Goal: Find specific page/section: Find specific page/section

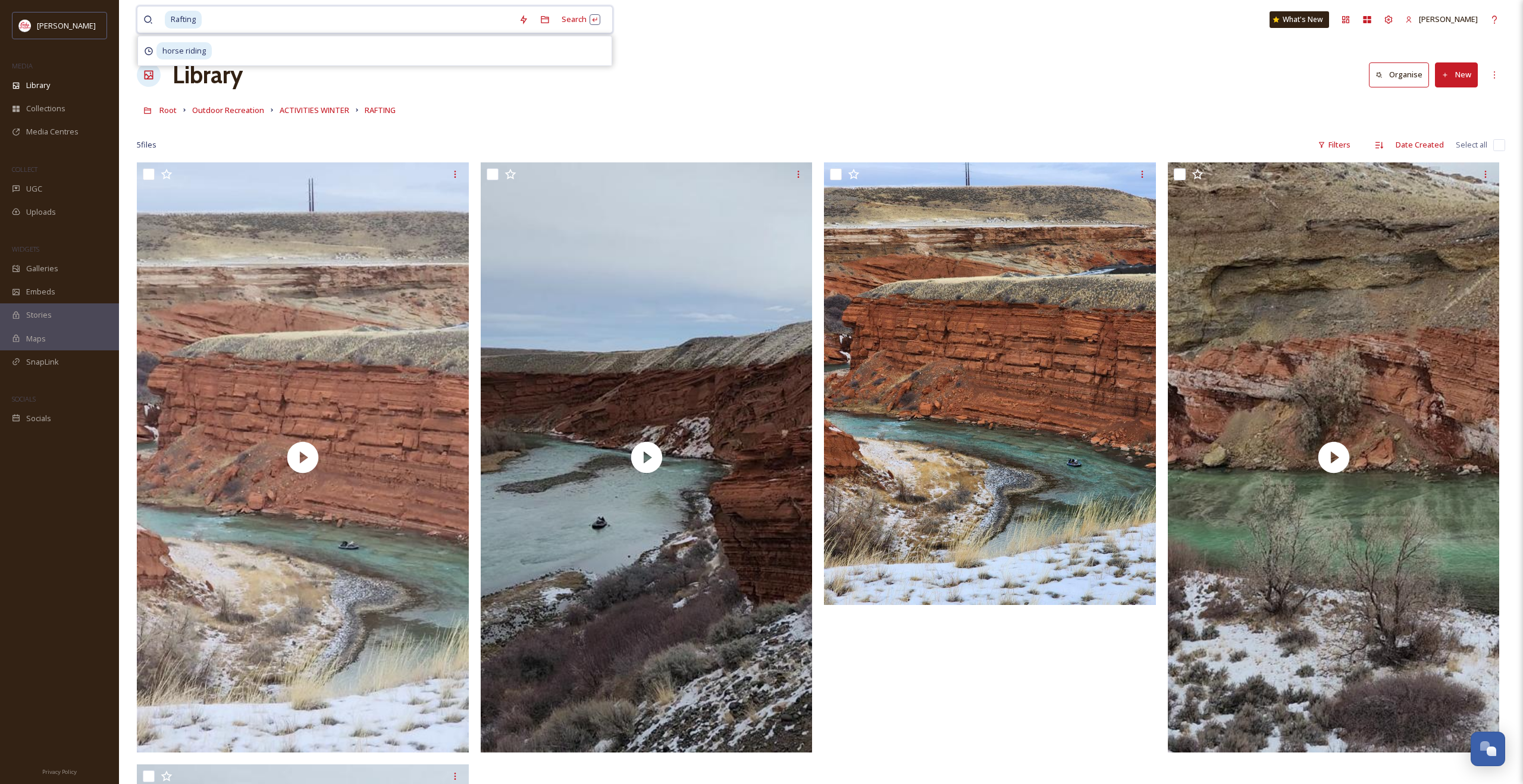
click at [423, 12] on input at bounding box center [358, 19] width 310 height 26
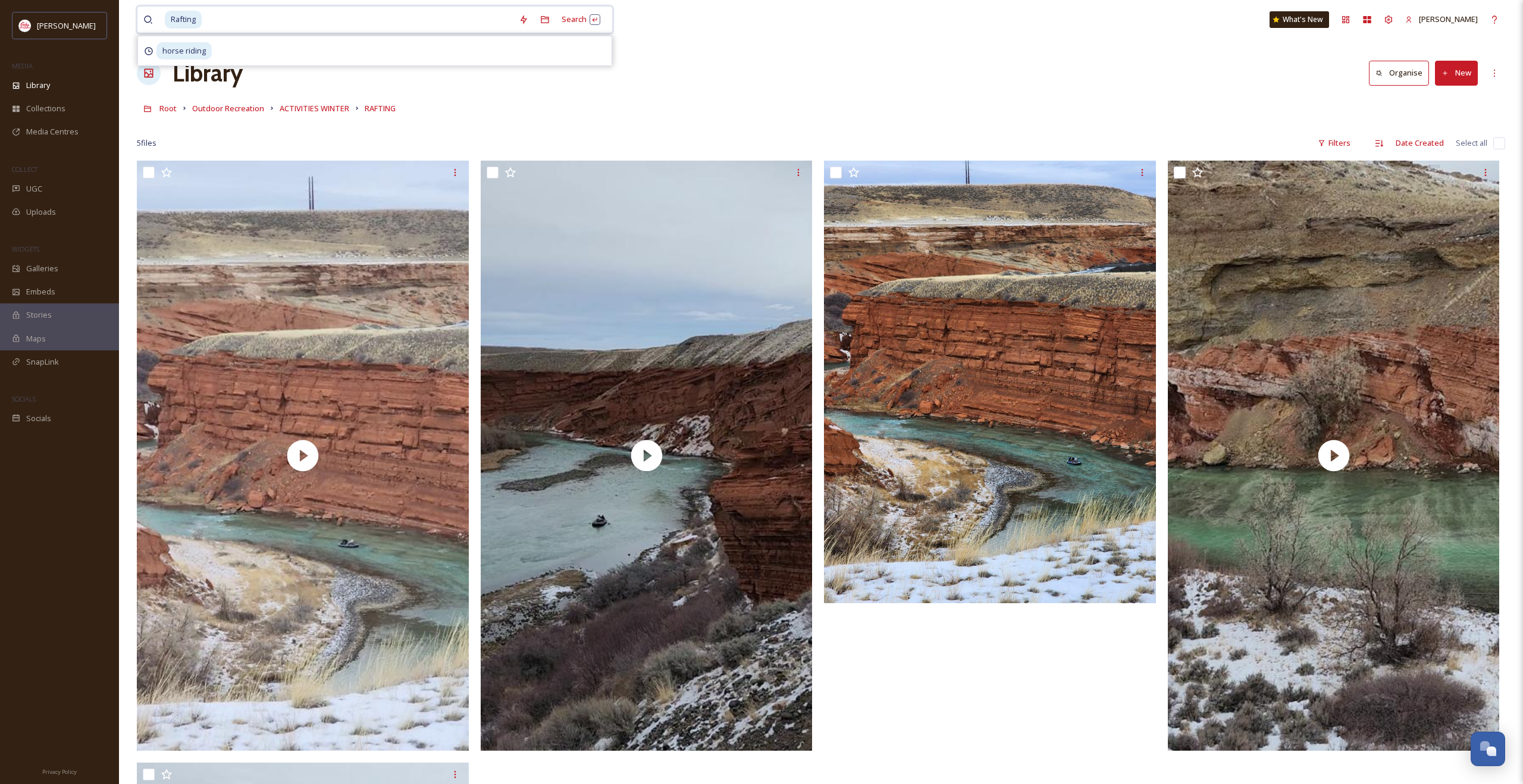
click at [423, 15] on input at bounding box center [358, 19] width 310 height 26
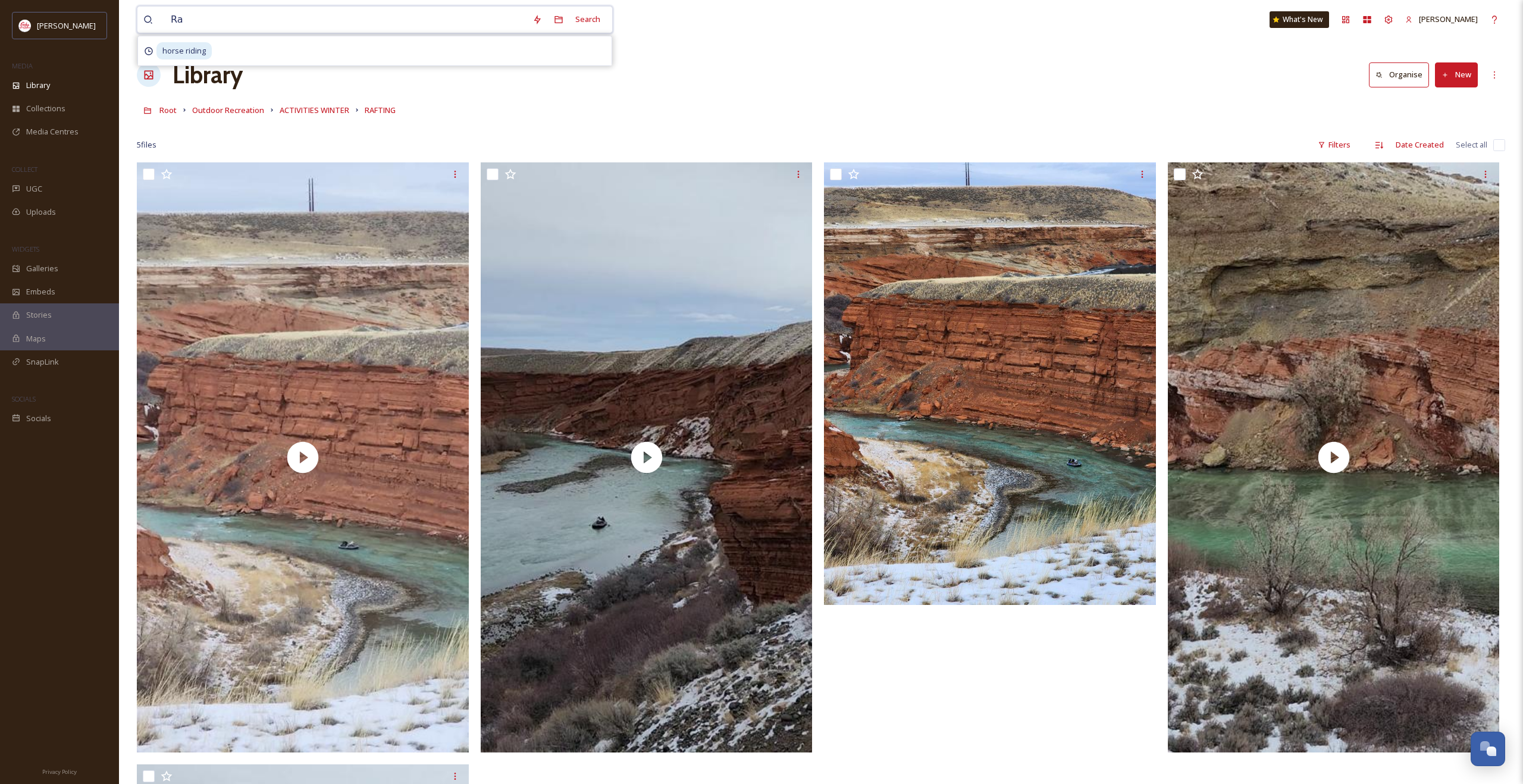
type input "R"
type input "landscape"
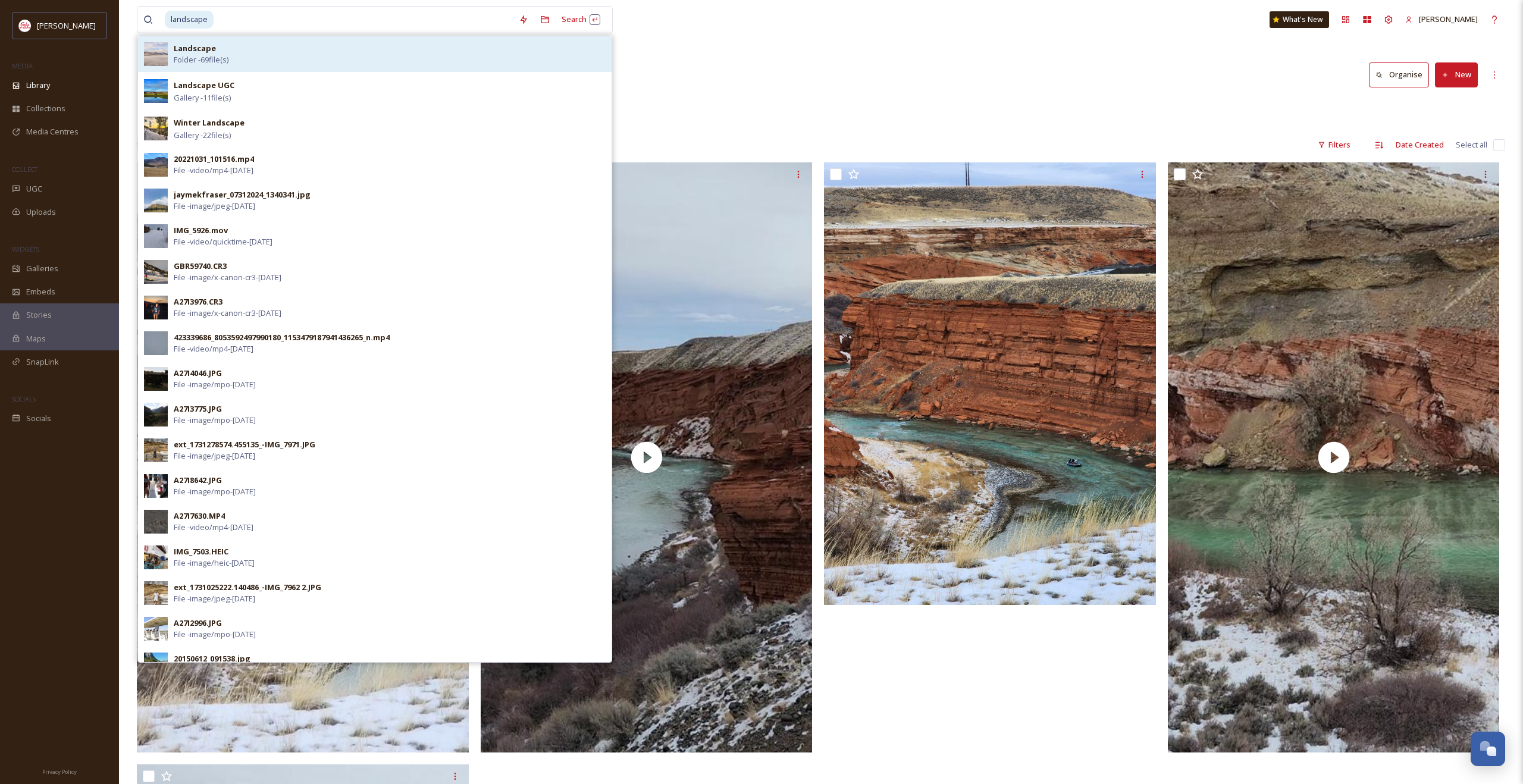
click at [215, 55] on span "Folder - 69 file(s)" at bounding box center [201, 60] width 55 height 12
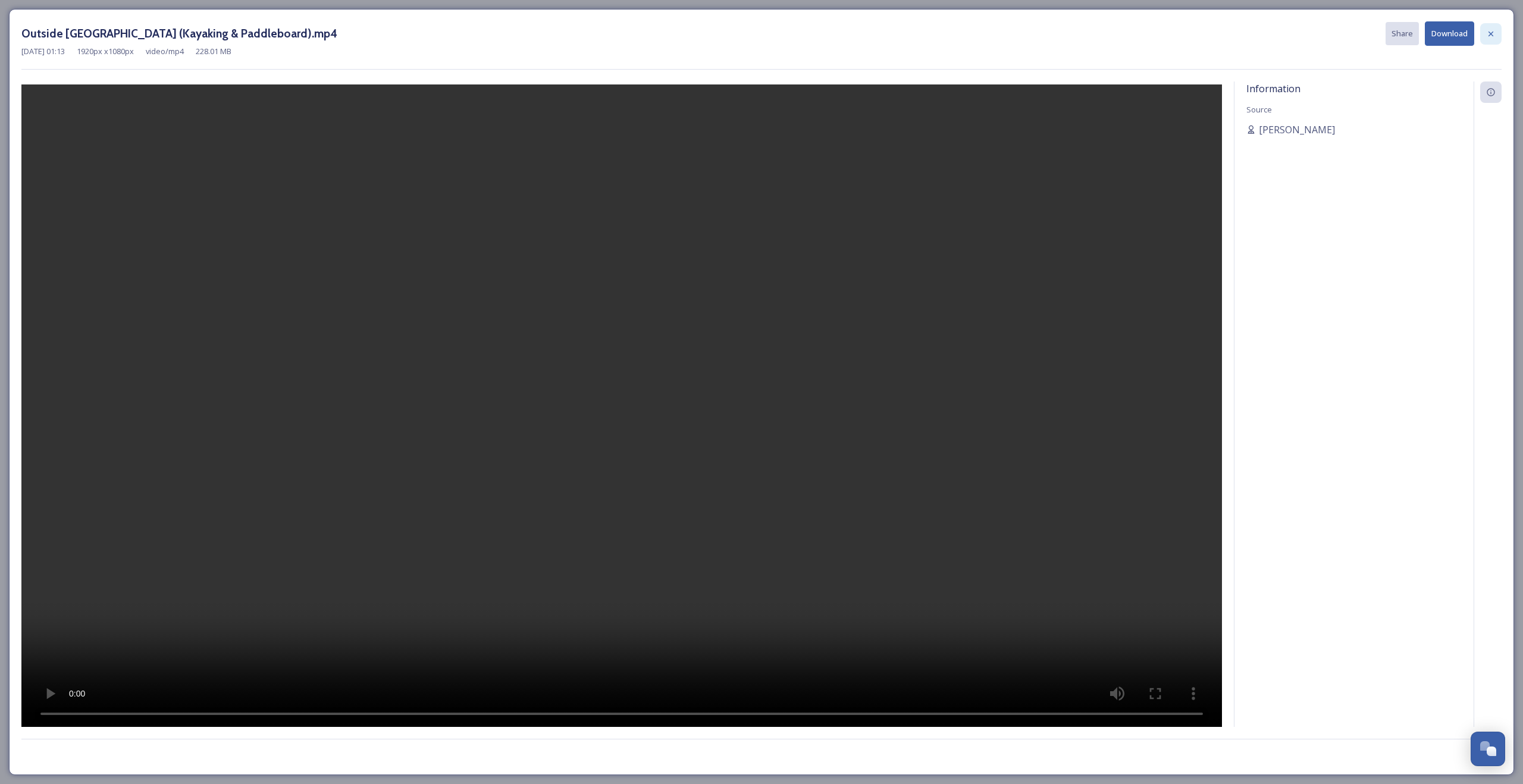
click at [1489, 31] on icon at bounding box center [1491, 34] width 10 height 10
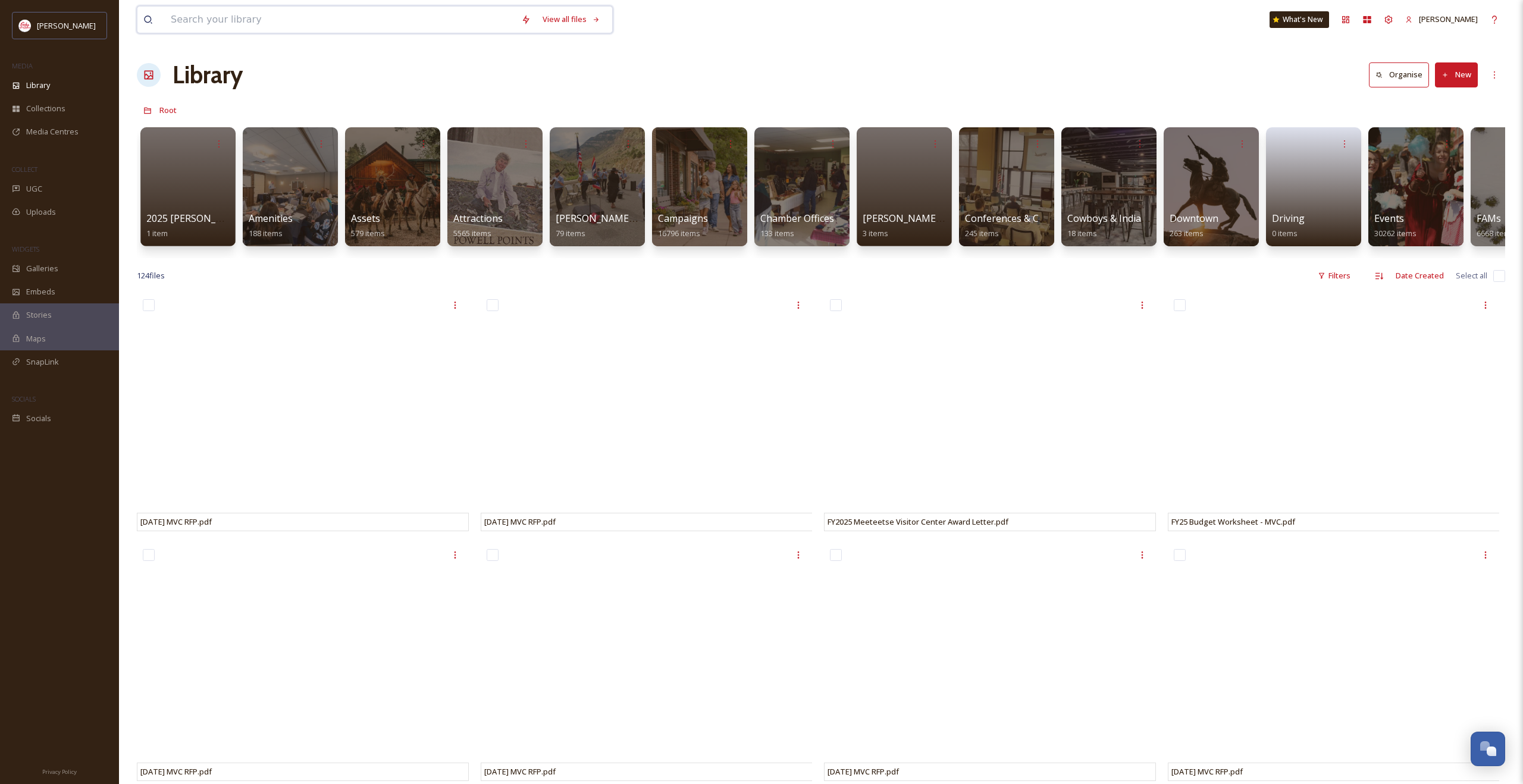
click at [217, 19] on input at bounding box center [339, 19] width 350 height 26
type input "biking"
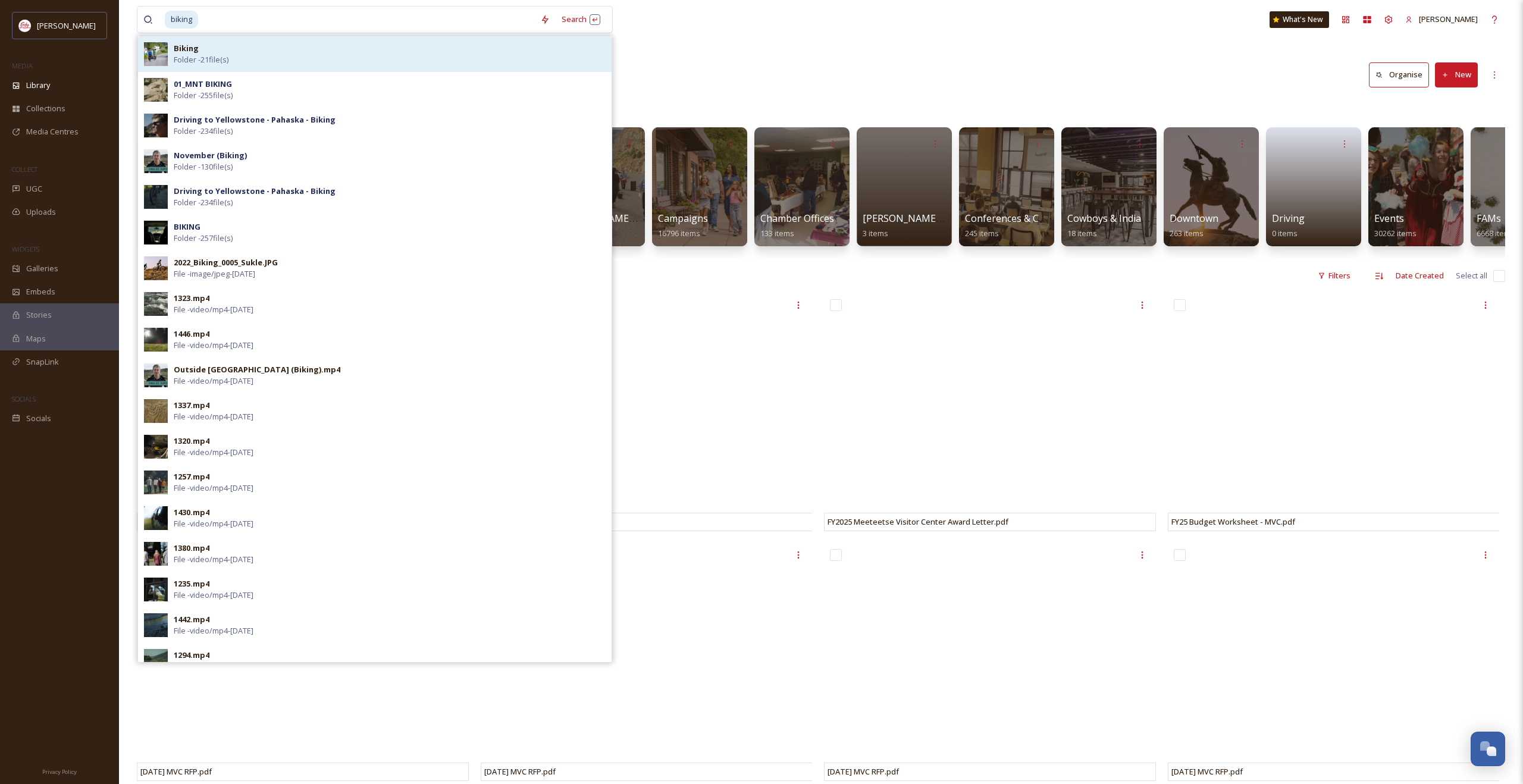
click at [257, 58] on div "Biking Folder - 21 file(s)" at bounding box center [389, 54] width 432 height 23
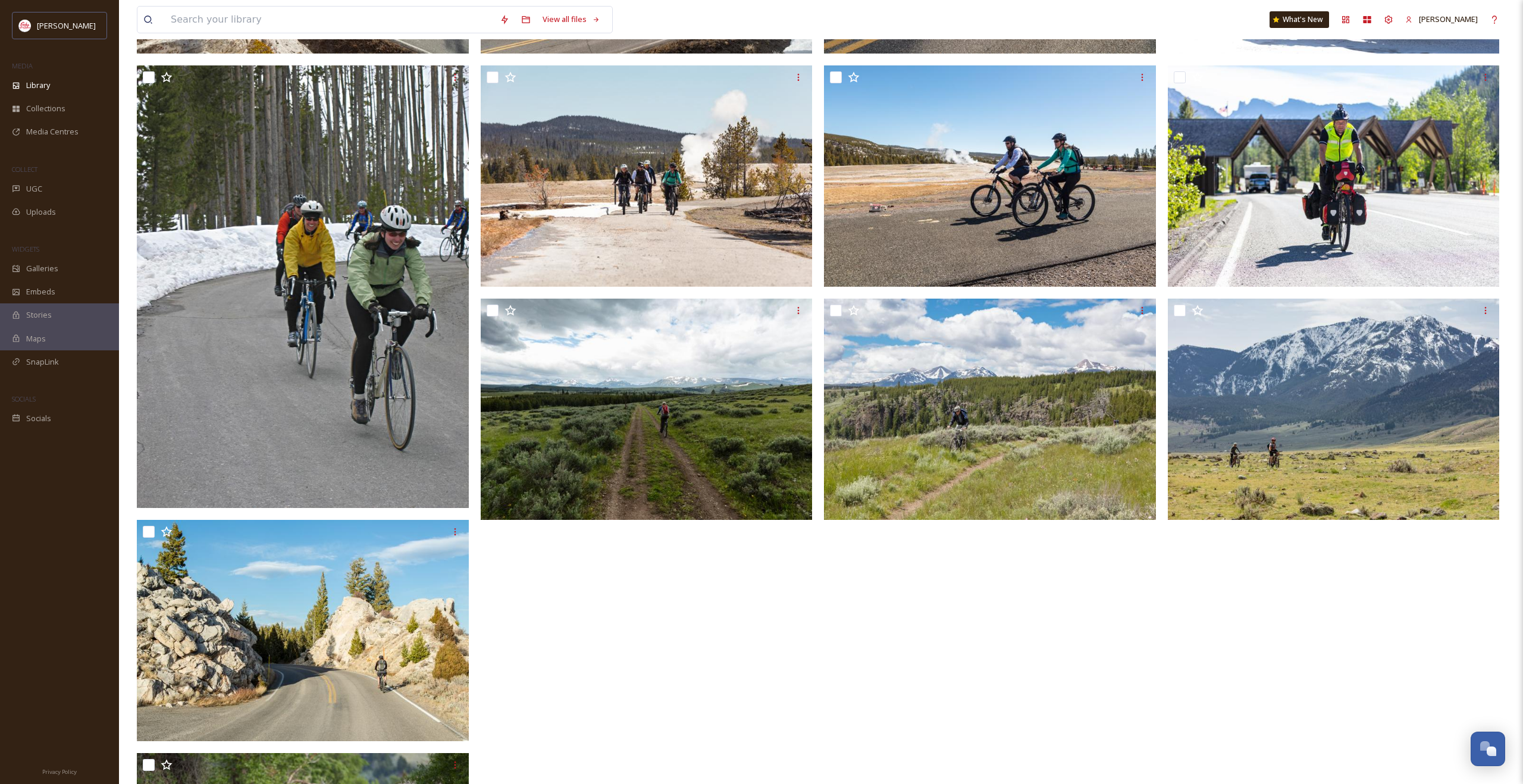
scroll to position [798, 0]
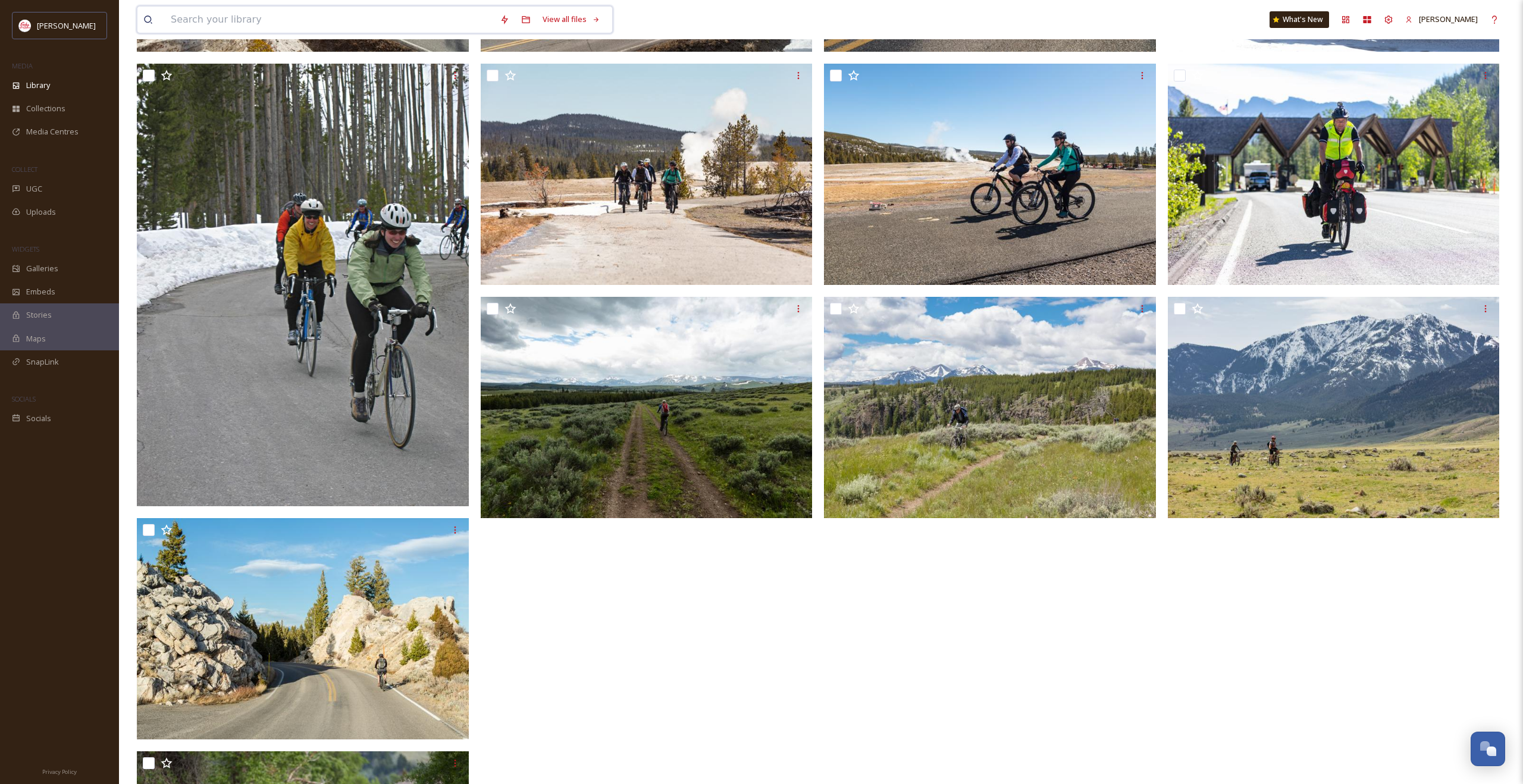
click at [277, 31] on input at bounding box center [329, 19] width 329 height 26
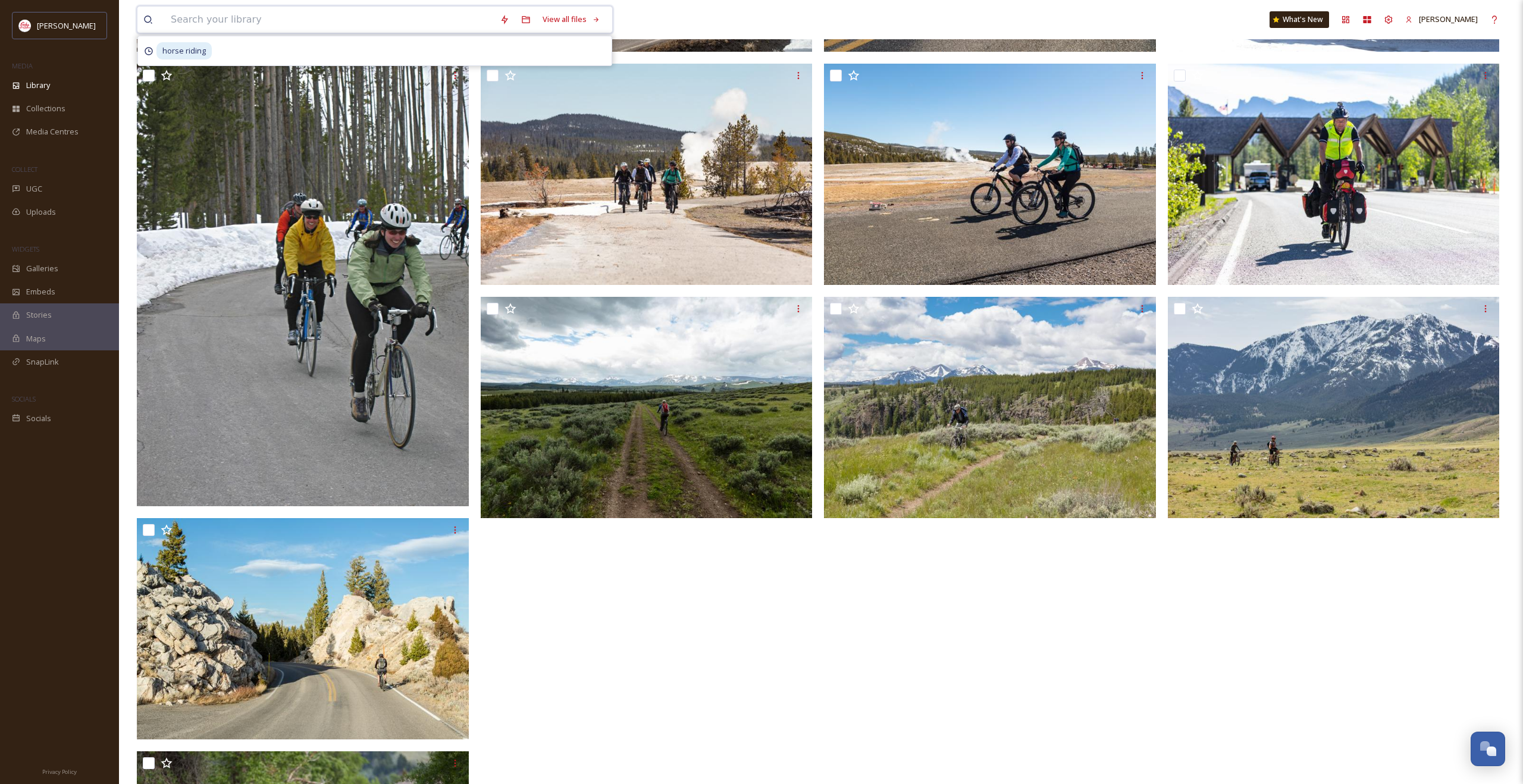
click at [270, 15] on input at bounding box center [329, 19] width 329 height 26
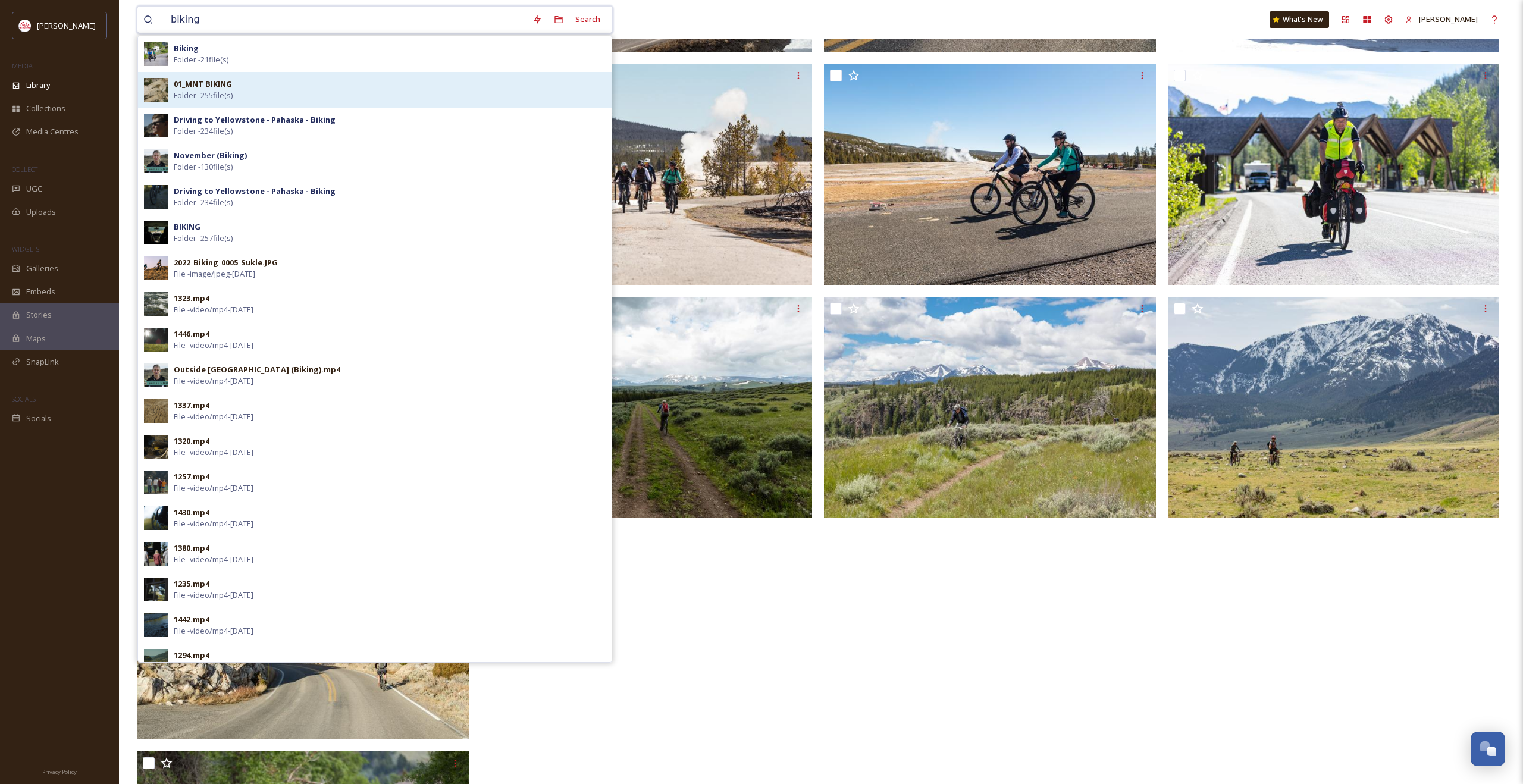
type input "biking"
click at [217, 79] on strong "01_MNT BIKING" at bounding box center [203, 84] width 58 height 11
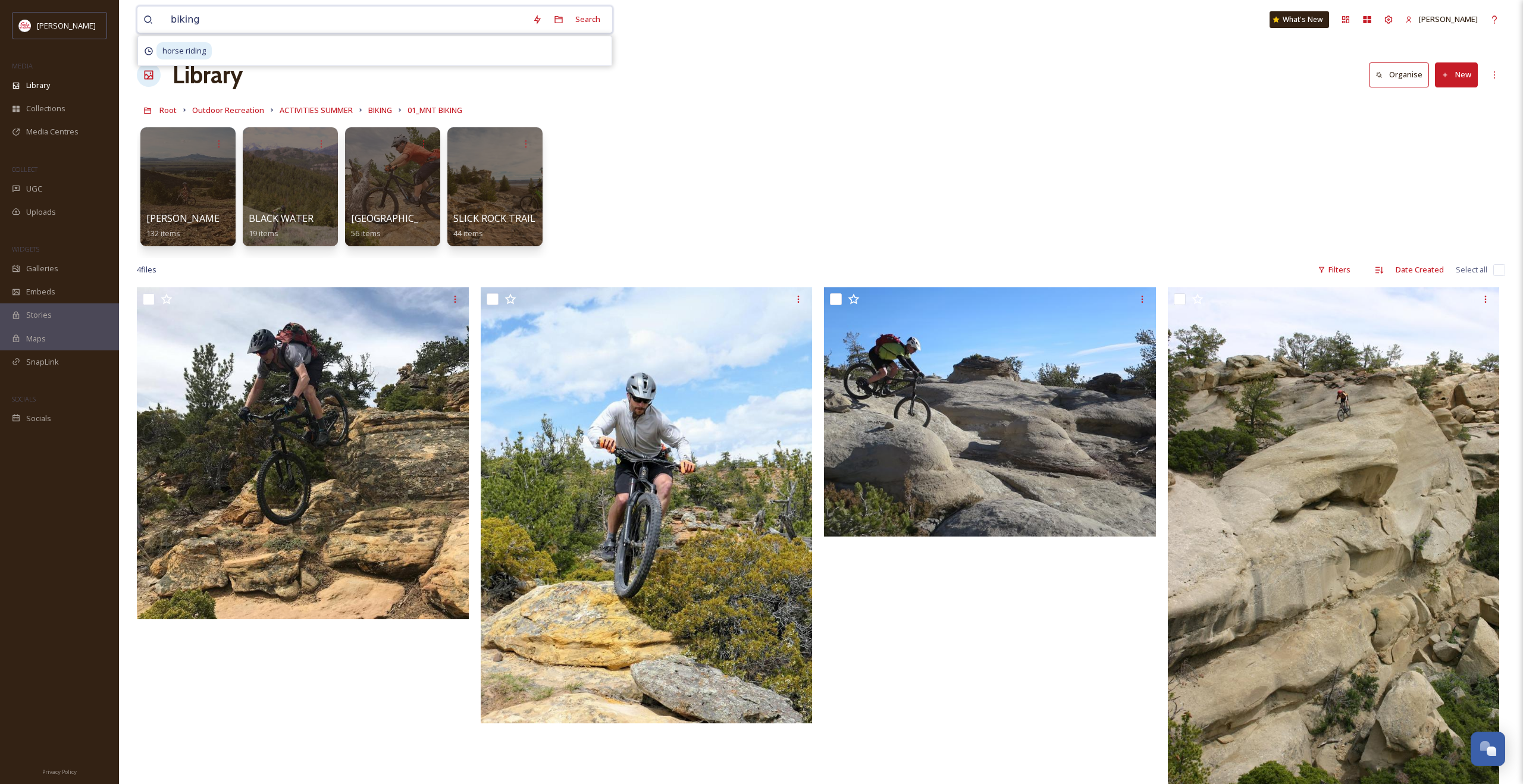
click at [245, 19] on input "biking" at bounding box center [345, 19] width 361 height 26
